Goal: Task Accomplishment & Management: Complete application form

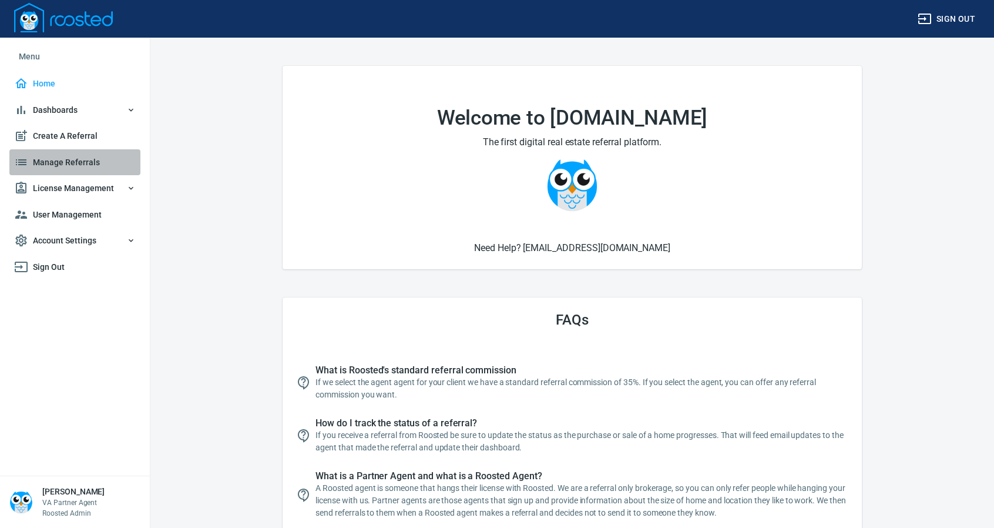
click at [76, 160] on span "Manage Referrals" at bounding box center [75, 162] width 122 height 15
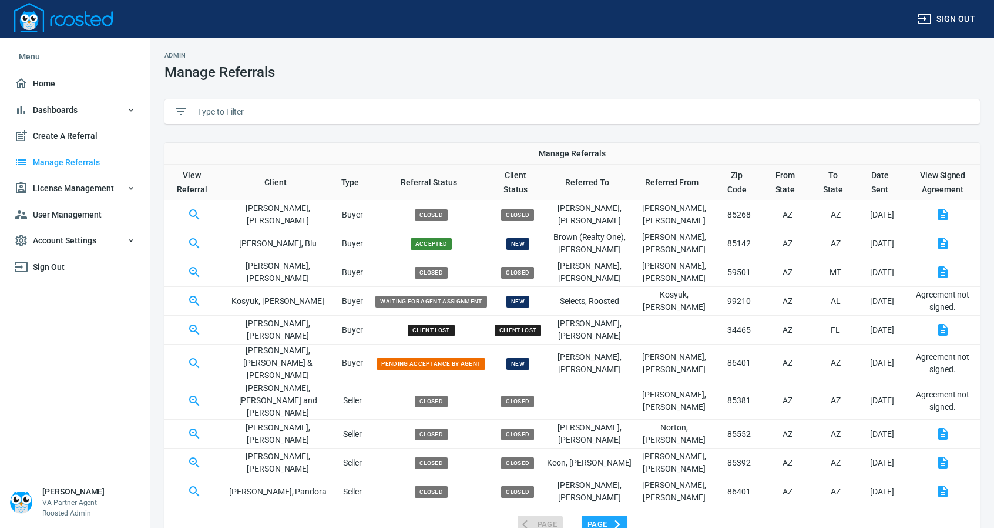
click at [279, 108] on input "text" at bounding box center [583, 112] width 773 height 18
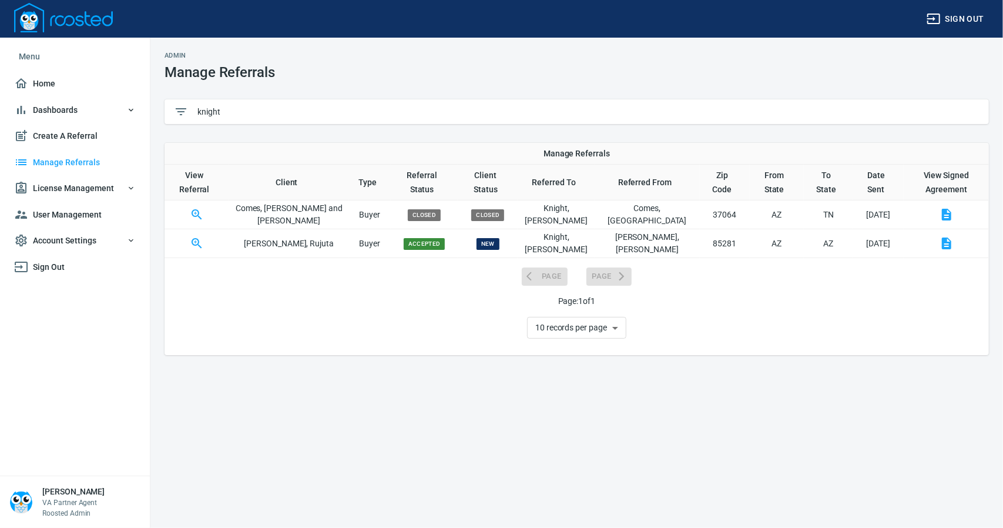
type input "knight"
click at [942, 244] on icon "button" at bounding box center [946, 243] width 9 height 12
click at [200, 244] on icon "button" at bounding box center [197, 243] width 10 height 10
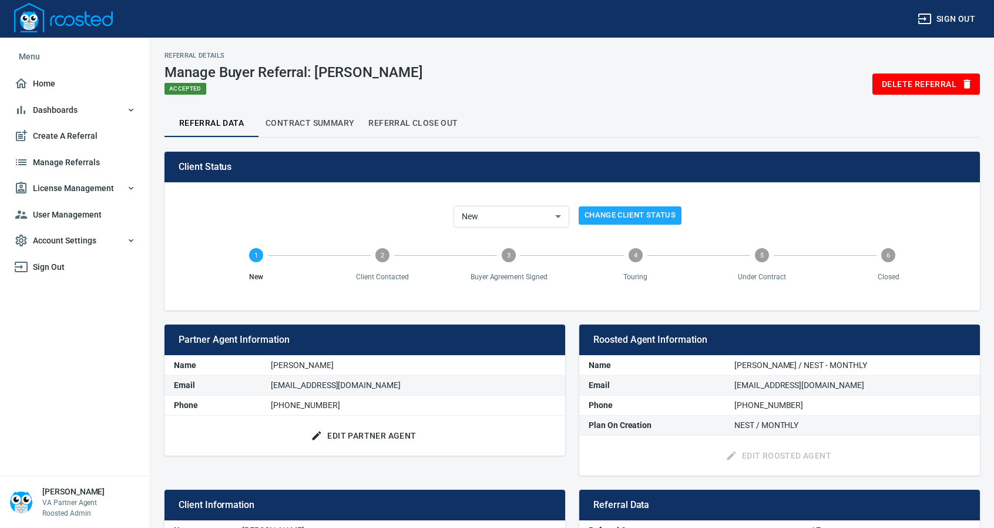
click at [366, 431] on span "Edit Partner Agent" at bounding box center [364, 435] width 103 height 15
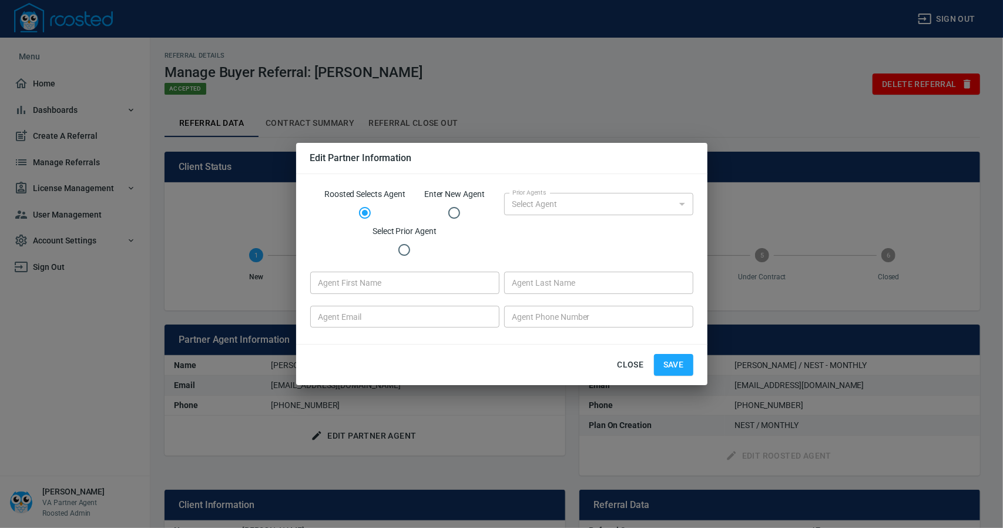
click at [609, 361] on div "Close Save" at bounding box center [501, 364] width 411 height 41
click at [629, 361] on span "Close" at bounding box center [630, 364] width 28 height 15
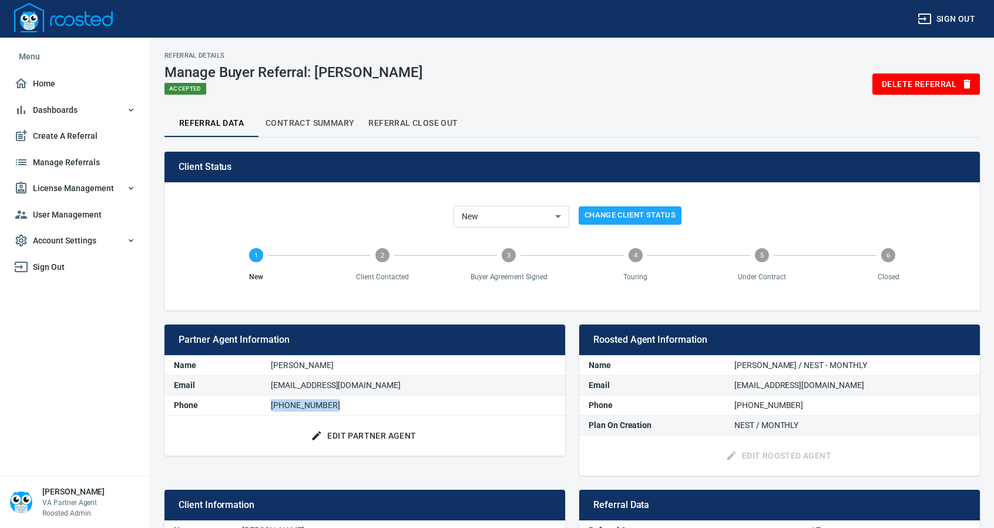
drag, startPoint x: 348, startPoint y: 402, endPoint x: 273, endPoint y: 412, distance: 75.8
click at [281, 408] on td "[PHONE_NUMBER]" at bounding box center [413, 405] width 304 height 20
copy td "[PHONE_NUMBER]"
click at [389, 432] on span "Edit Partner Agent" at bounding box center [364, 435] width 103 height 15
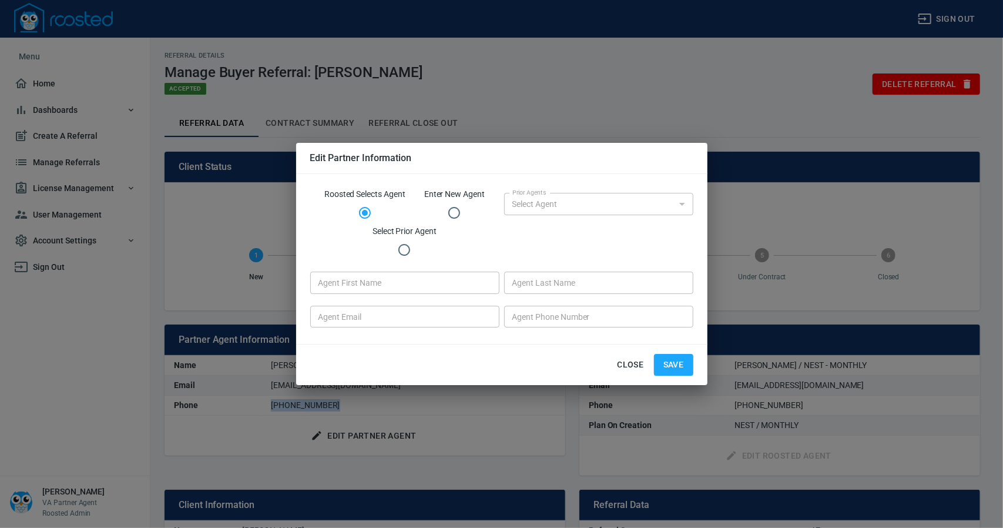
click at [455, 211] on input "Enter New Agent" at bounding box center [454, 212] width 25 height 25
radio input "true"
click at [385, 287] on input "Agent First Name" at bounding box center [404, 282] width 189 height 22
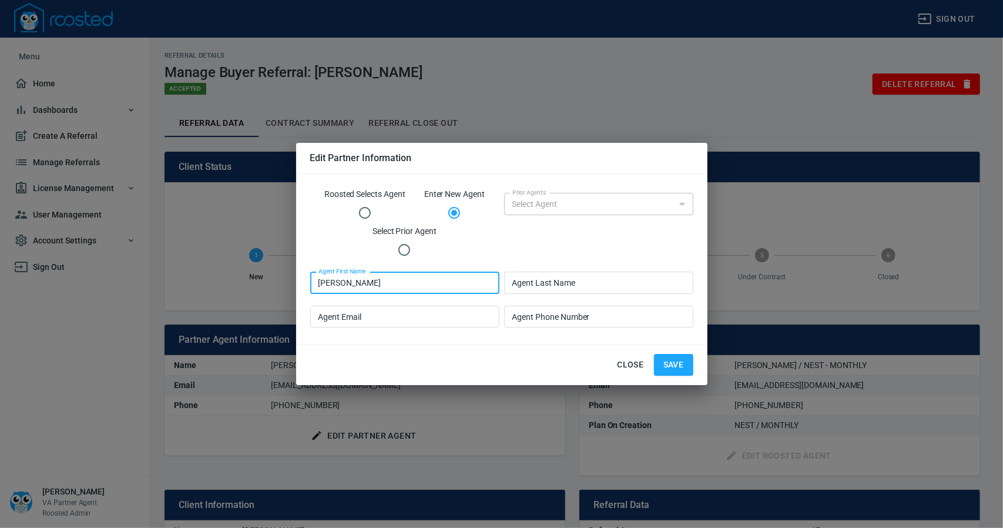
type input "[PERSON_NAME]"
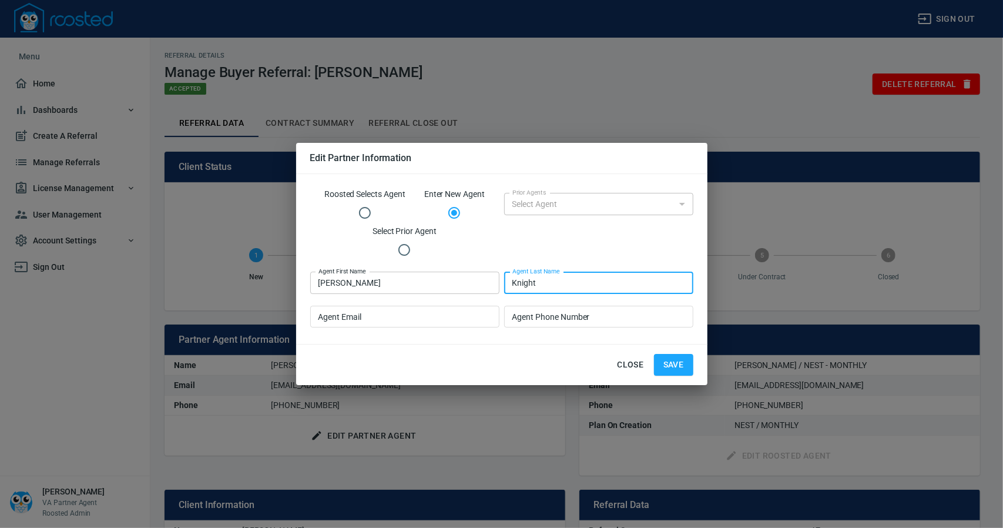
type input "Knight"
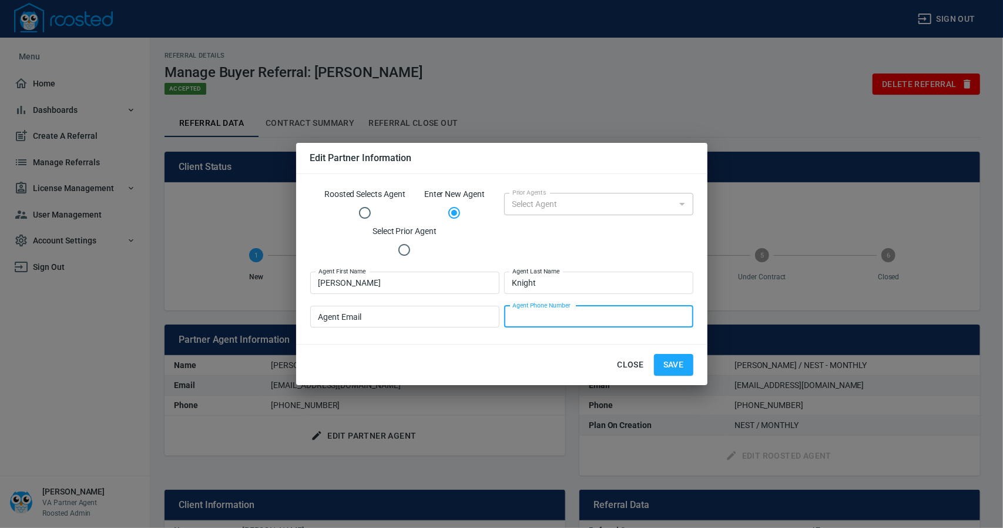
click at [565, 319] on input "Agent Phone Number" at bounding box center [598, 316] width 189 height 22
paste input "[PHONE_NUMBER]"
type input "[PHONE_NUMBER]"
click at [409, 323] on input "Agent Email" at bounding box center [404, 316] width 189 height 22
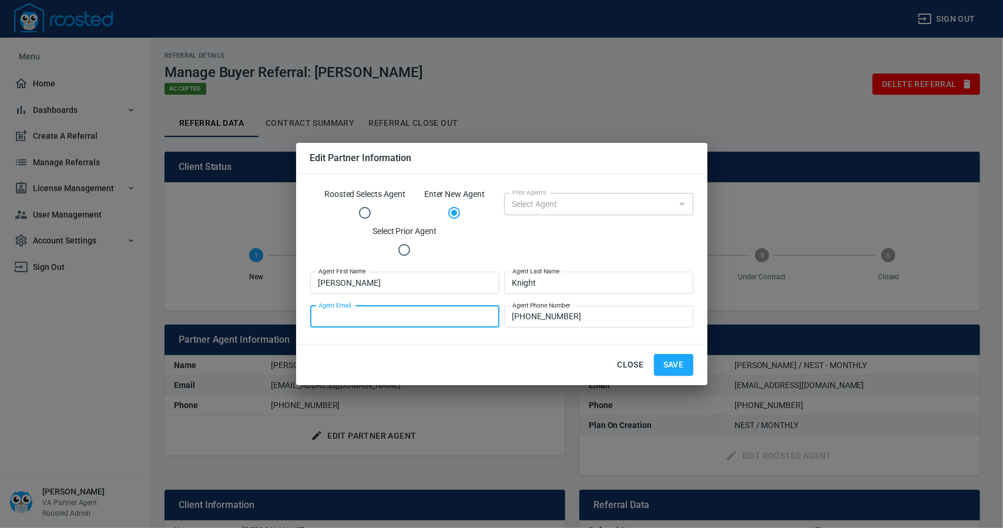
paste input "[EMAIL_ADDRESS][DOMAIN_NAME]"
type input "[EMAIL_ADDRESS][DOMAIN_NAME]"
click at [672, 365] on span "Save" at bounding box center [673, 364] width 21 height 15
